Goal: Task Accomplishment & Management: Complete application form

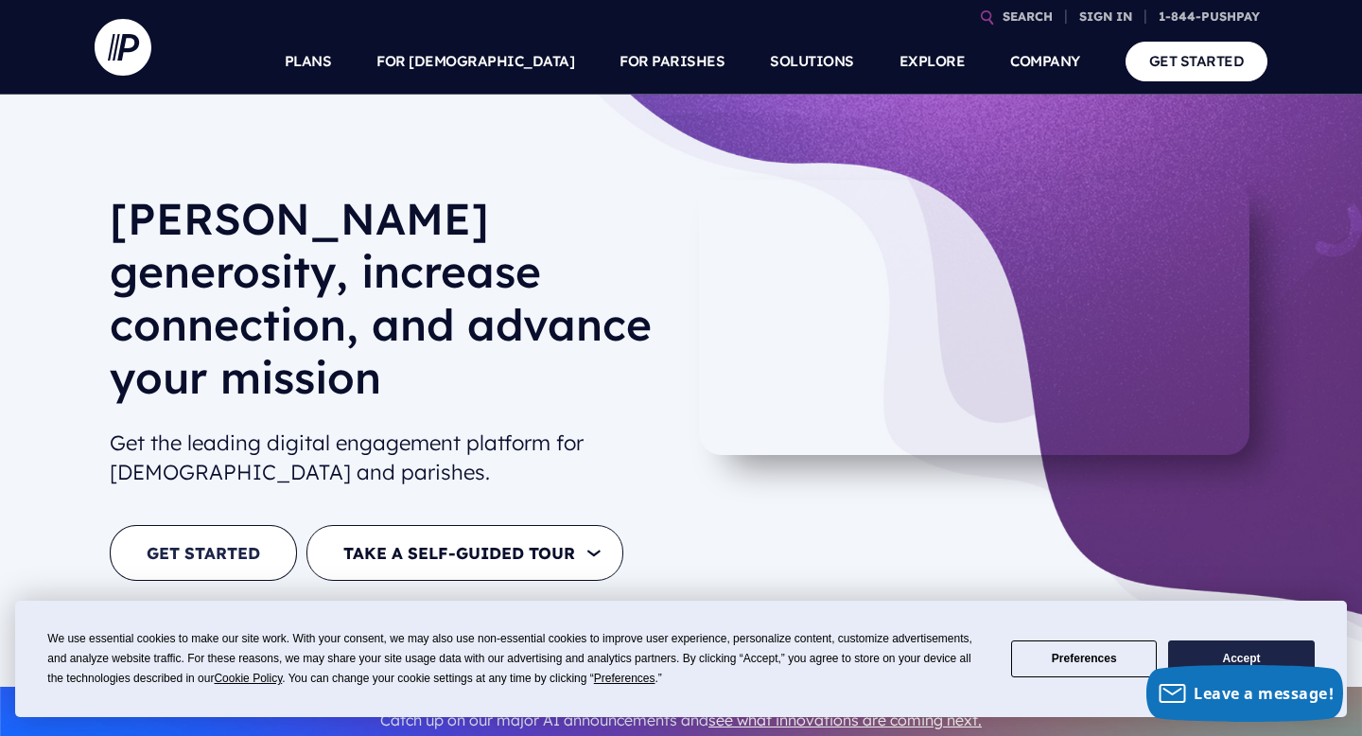
click at [204, 525] on link "GET STARTED" at bounding box center [203, 553] width 187 height 56
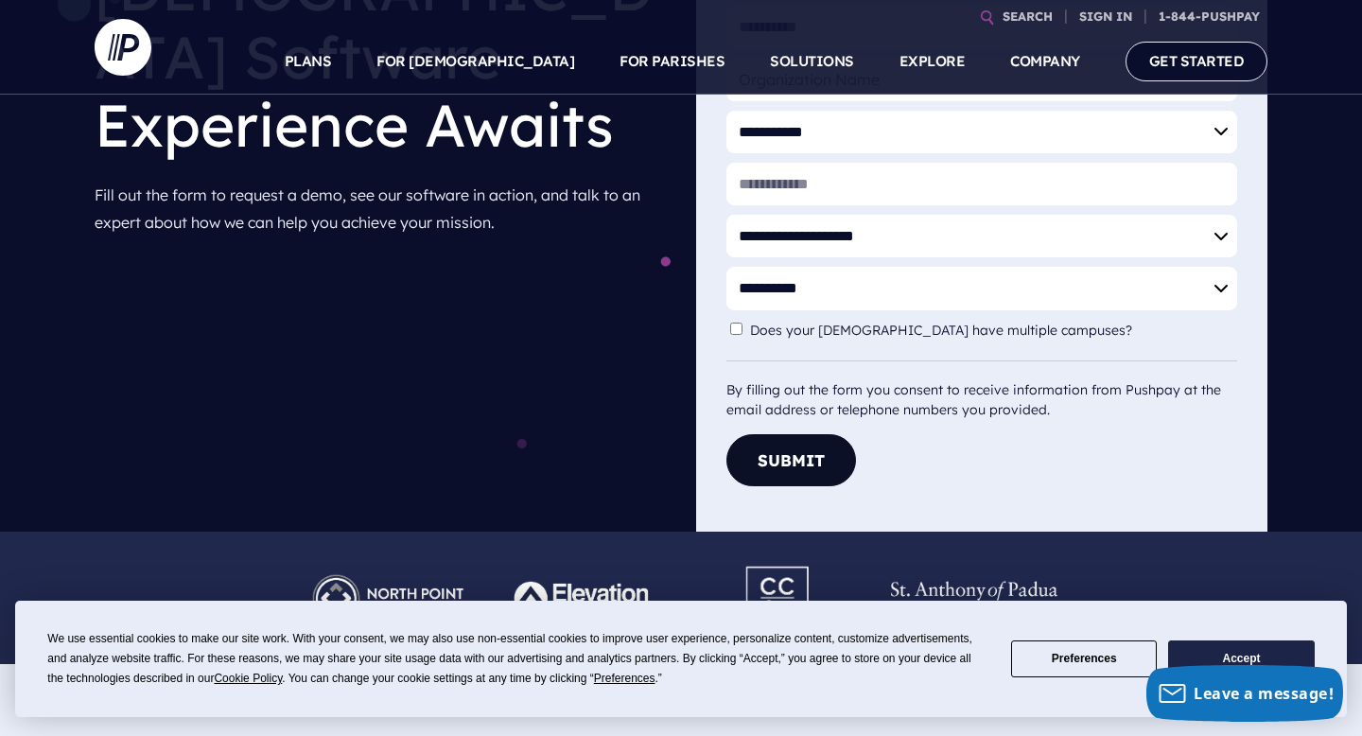
scroll to position [342, 0]
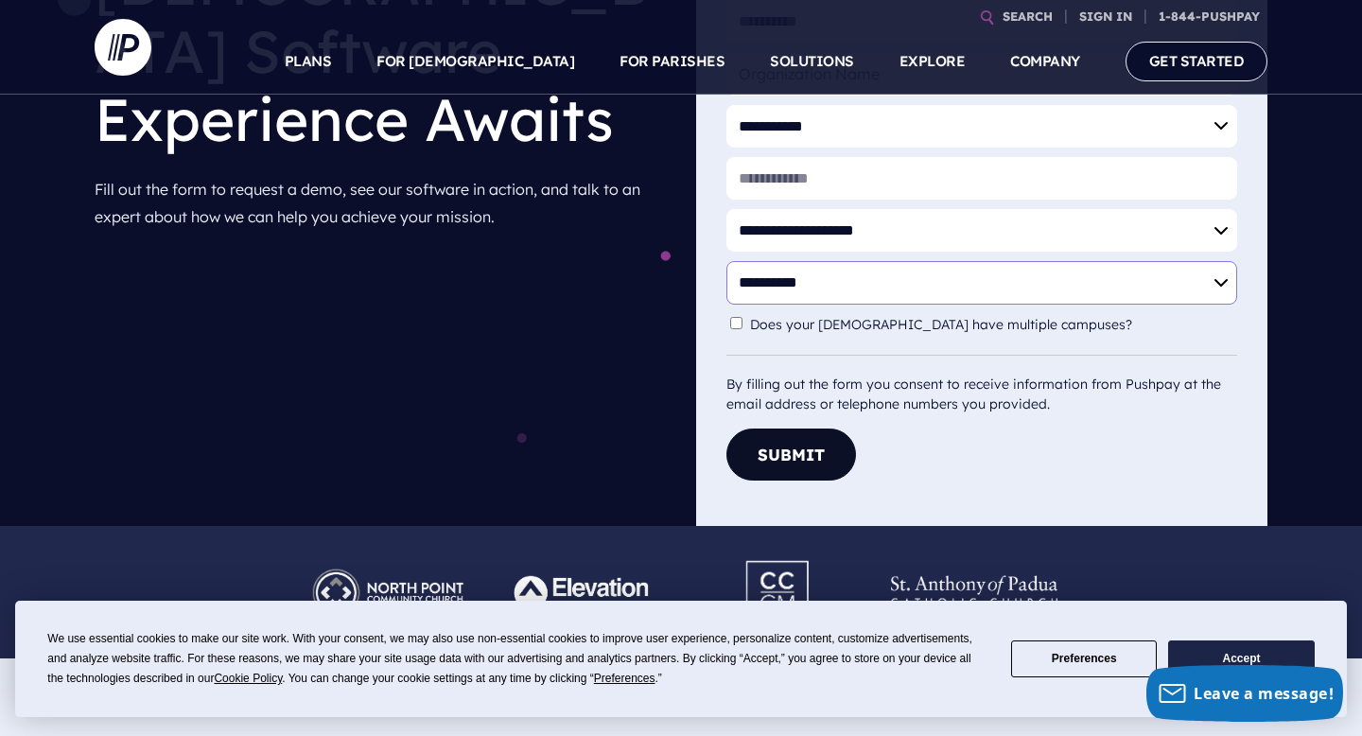
click at [825, 287] on select "**********" at bounding box center [981, 282] width 511 height 43
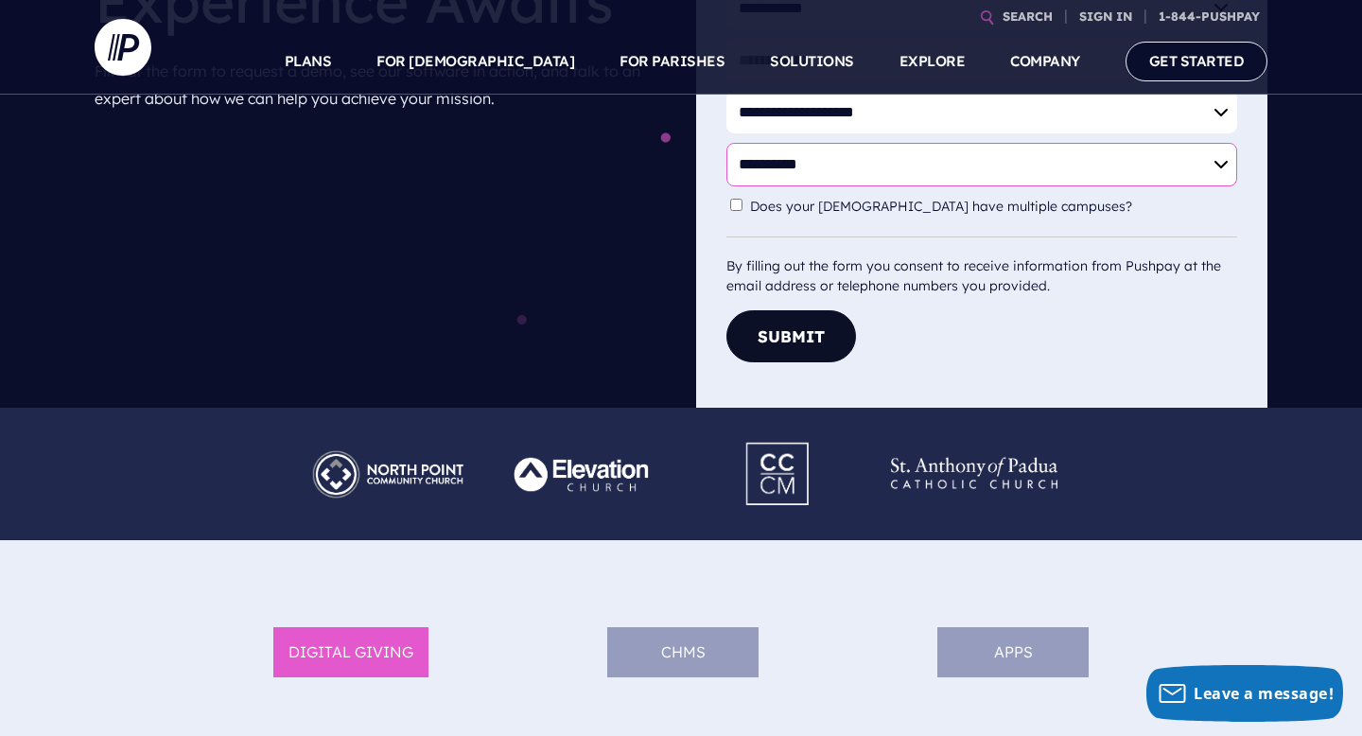
scroll to position [0, 0]
